Goal: Transaction & Acquisition: Purchase product/service

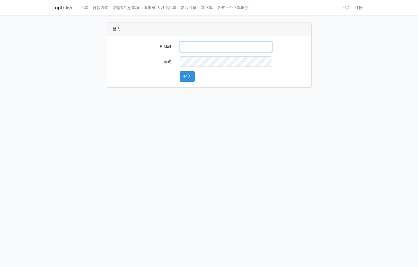
drag, startPoint x: 198, startPoint y: 45, endPoint x: 204, endPoint y: 51, distance: 7.7
click at [198, 45] on input "E-Mail" at bounding box center [226, 47] width 92 height 10
type input "[EMAIL_ADDRESS][PERSON_NAME][DOMAIN_NAME]"
drag, startPoint x: 183, startPoint y: 81, endPoint x: 189, endPoint y: 79, distance: 6.7
click at [185, 81] on button "登入" at bounding box center [187, 76] width 15 height 10
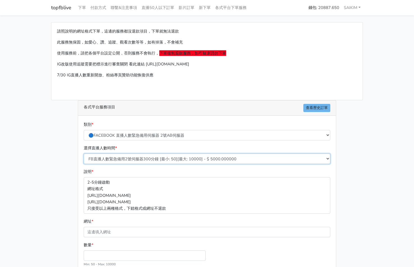
drag, startPoint x: 186, startPoint y: 159, endPoint x: 185, endPoint y: 163, distance: 3.7
click at [186, 159] on select "FB直播人數緊急備用2號伺服器300分鐘 [最小: 50][最大: 10000] - $ 5000.000000 FB直播人數緊急備用2號伺服器60分鐘 [最…" at bounding box center [207, 159] width 247 height 10
select select "576"
click at [84, 154] on select "FB直播人數緊急備用2號伺服器300分鐘 [最小: 50][最大: 10000] - $ 5000.000000 FB直播人數緊急備用2號伺服器60分鐘 [最…" at bounding box center [207, 159] width 247 height 10
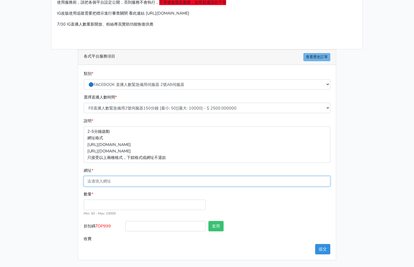
click at [153, 181] on input "網址 *" at bounding box center [207, 181] width 247 height 10
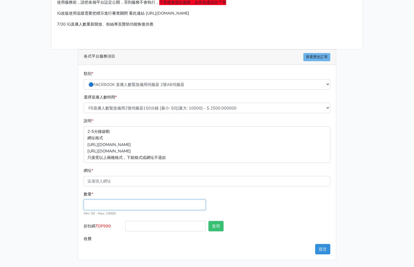
click at [90, 203] on input "數量 *" at bounding box center [145, 205] width 122 height 10
type input "100"
type input "250.000"
click at [107, 226] on span "TOP999" at bounding box center [102, 226] width 15 height 6
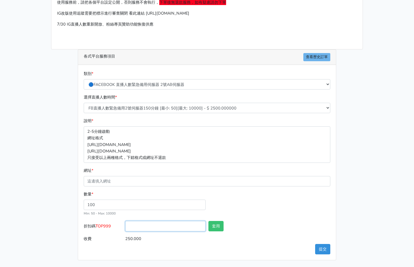
click at [125, 226] on input "折扣碼 TOP999" at bounding box center [165, 226] width 80 height 10
click at [107, 226] on span "TOP999" at bounding box center [102, 226] width 15 height 6
click at [125, 226] on input "折扣碼 TOP999" at bounding box center [165, 226] width 80 height 10
copy span "TOP999"
click at [166, 225] on input "折扣碼 TOP999" at bounding box center [165, 226] width 80 height 10
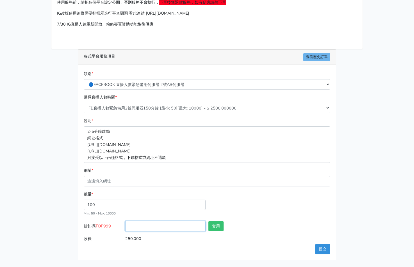
paste input "TOP999"
type input "TOP456"
click at [220, 224] on button "套用" at bounding box center [215, 226] width 15 height 10
type input "套用成功"
type input "240.000"
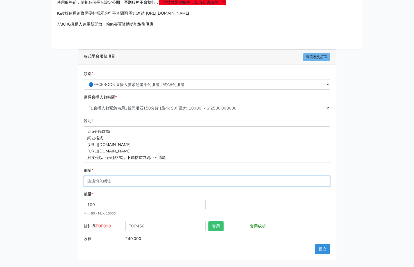
click at [159, 176] on input "網址 *" at bounding box center [207, 181] width 247 height 10
paste input "[URL][DOMAIN_NAME][DOMAIN_NAME]"
type input "[URL][DOMAIN_NAME][DOMAIN_NAME]"
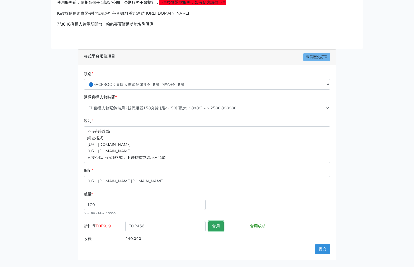
click at [220, 222] on button "套用" at bounding box center [215, 226] width 15 height 10
click at [328, 247] on button "提交" at bounding box center [322, 249] width 15 height 10
